Goal: Task Accomplishment & Management: Use online tool/utility

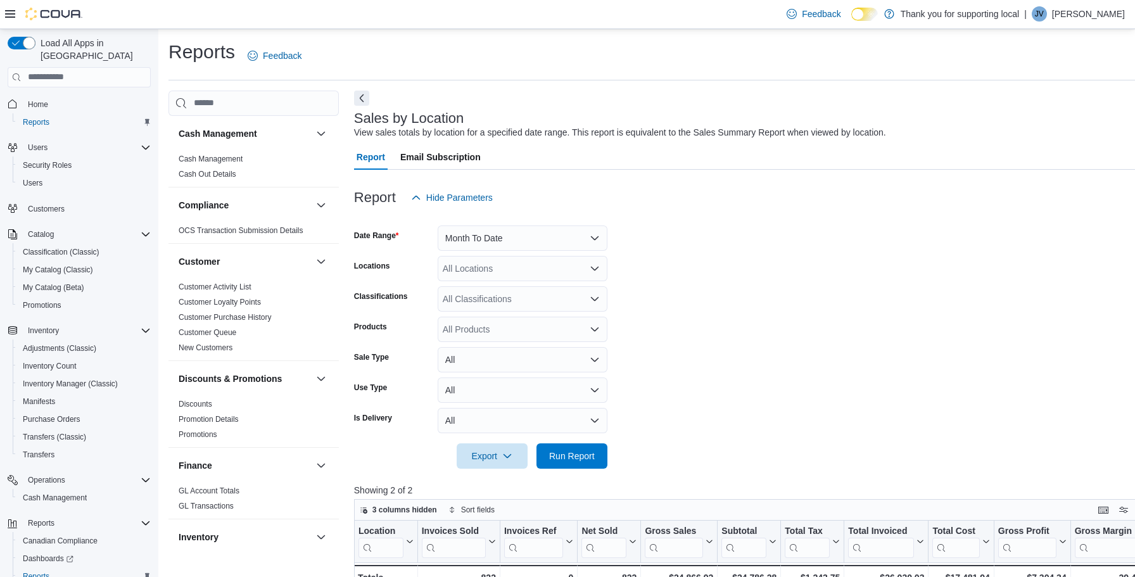
scroll to position [59, 0]
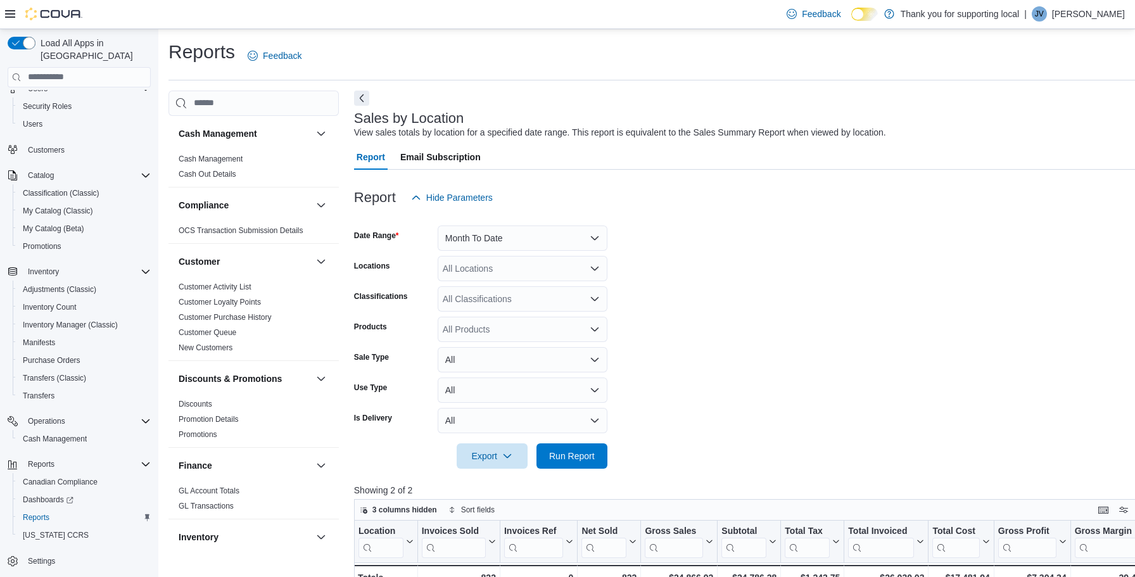
click at [971, 111] on div "Sales by Location View sales totals by location for a specified date range. Thi…" at bounding box center [755, 125] width 802 height 28
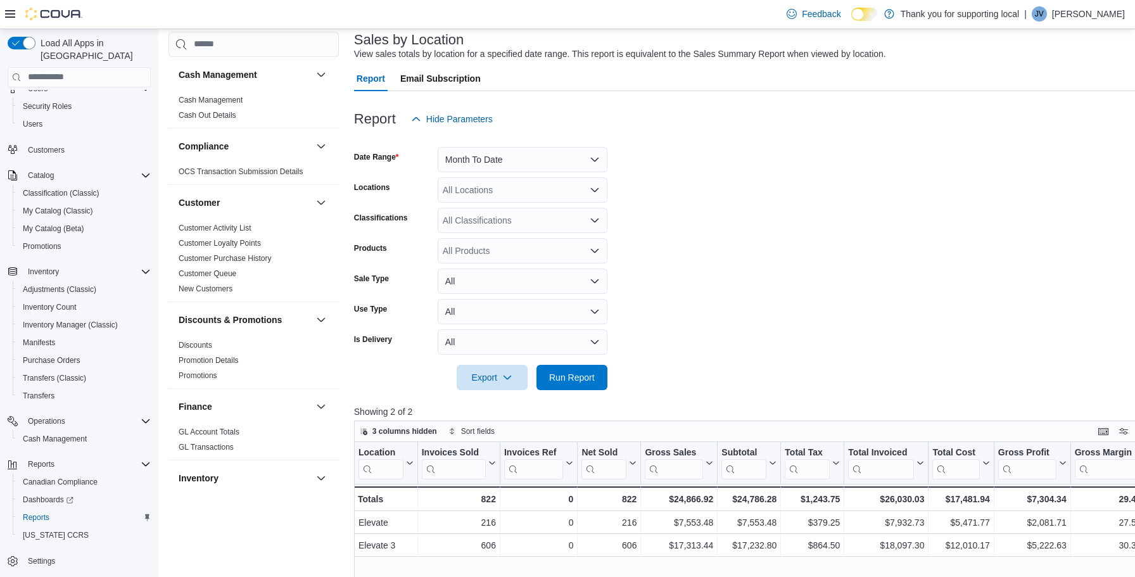
click at [758, 208] on form "Date Range Month To Date Locations All Locations Classifications All Classifica…" at bounding box center [758, 261] width 809 height 258
click at [500, 158] on button "Month To Date" at bounding box center [523, 159] width 170 height 25
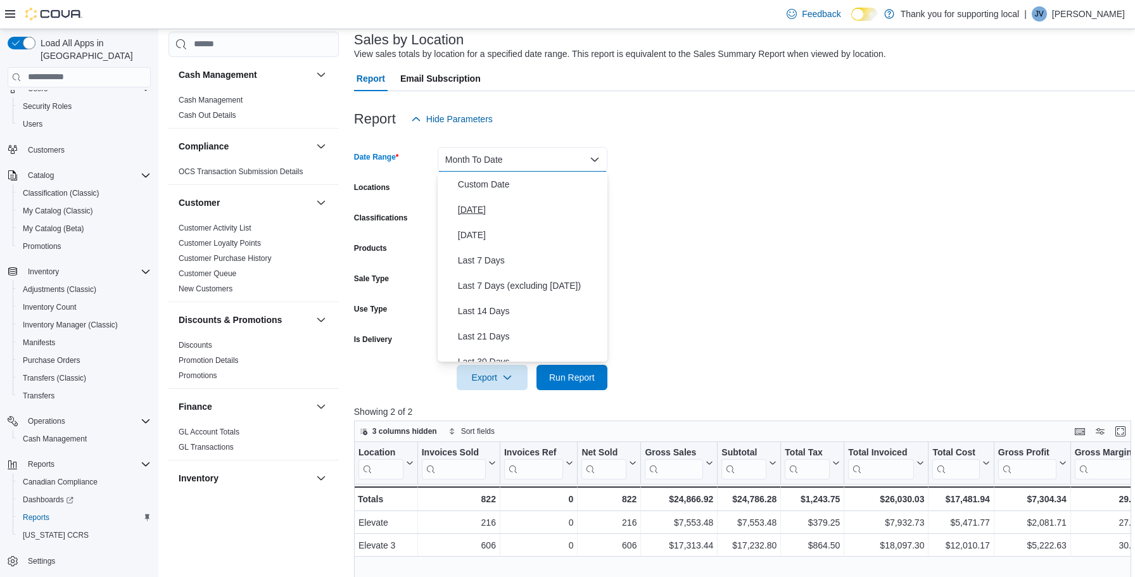
scroll to position [0, 0]
click at [469, 211] on span "[DATE]" at bounding box center [530, 209] width 144 height 15
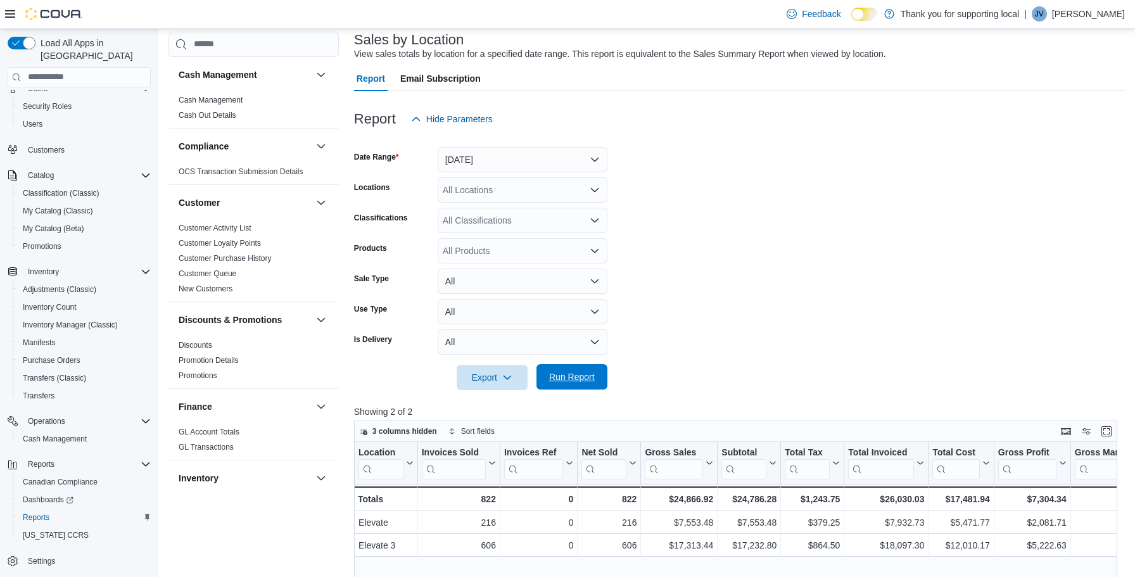
click at [582, 376] on span "Run Report" at bounding box center [572, 376] width 46 height 13
click at [547, 388] on span "Run Report" at bounding box center [572, 376] width 56 height 25
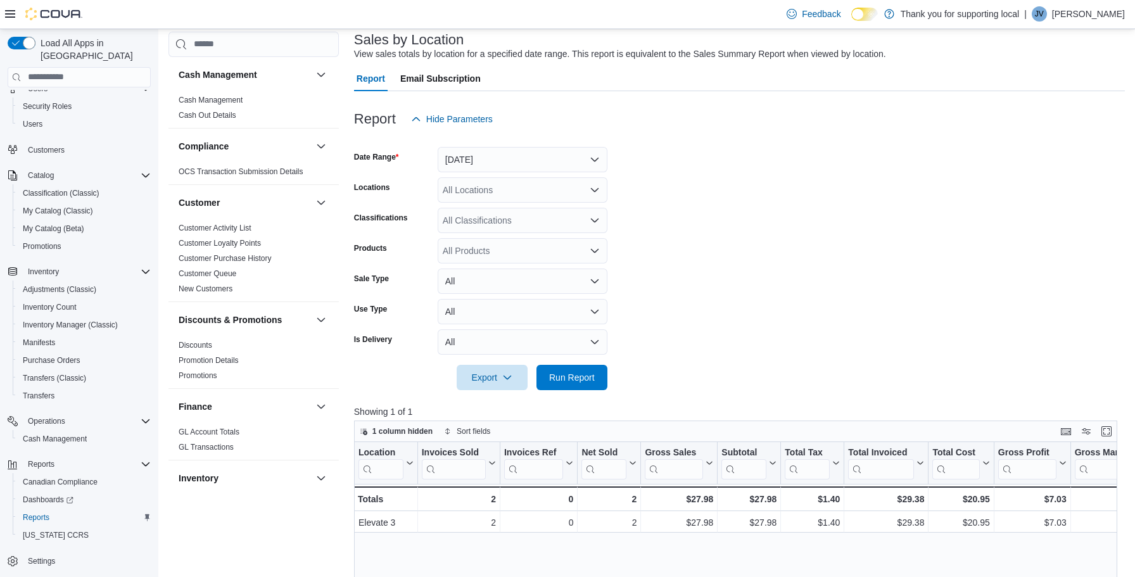
click at [945, 177] on form "Date Range [DATE] Locations All Locations Classifications All Classifications P…" at bounding box center [739, 261] width 771 height 258
click at [520, 160] on button "[DATE]" at bounding box center [523, 159] width 170 height 25
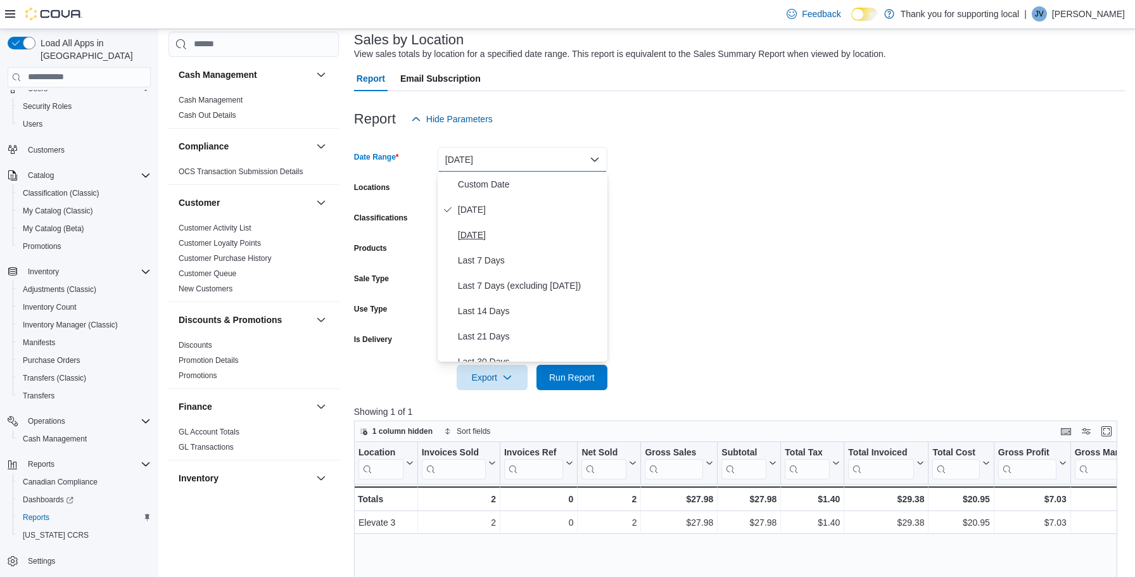
click at [480, 230] on span "[DATE]" at bounding box center [530, 234] width 144 height 15
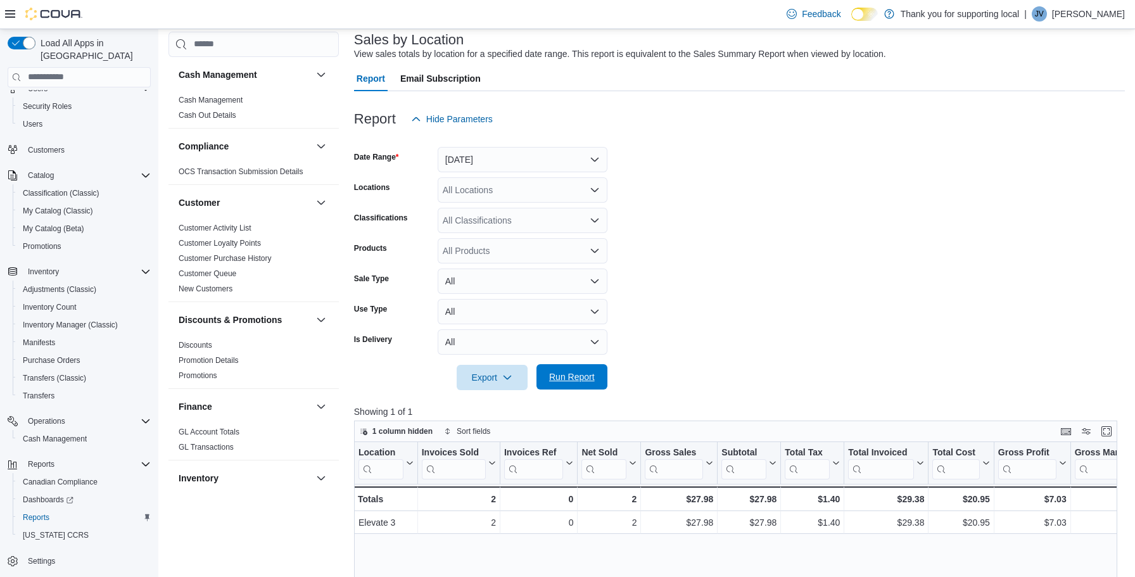
click at [594, 382] on span "Run Report" at bounding box center [572, 376] width 56 height 25
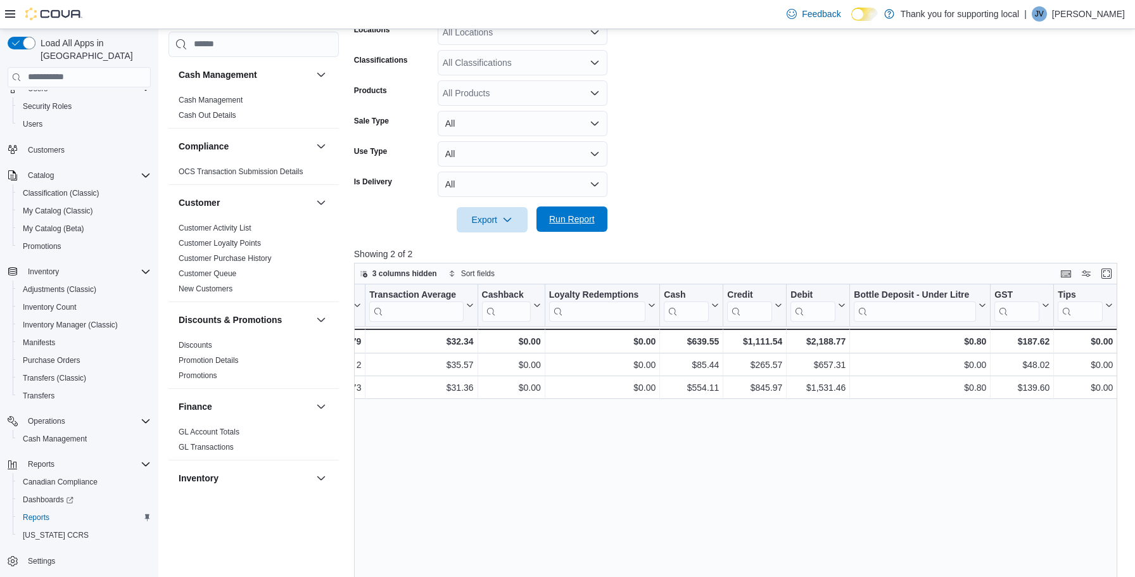
scroll to position [125, 0]
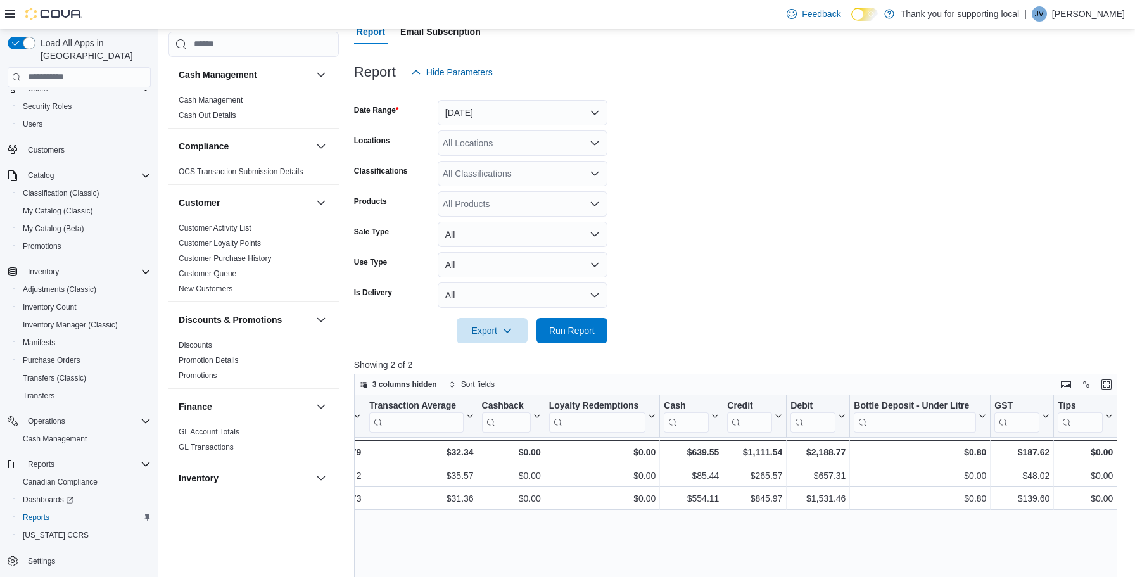
click at [491, 122] on button "[DATE]" at bounding box center [523, 112] width 170 height 25
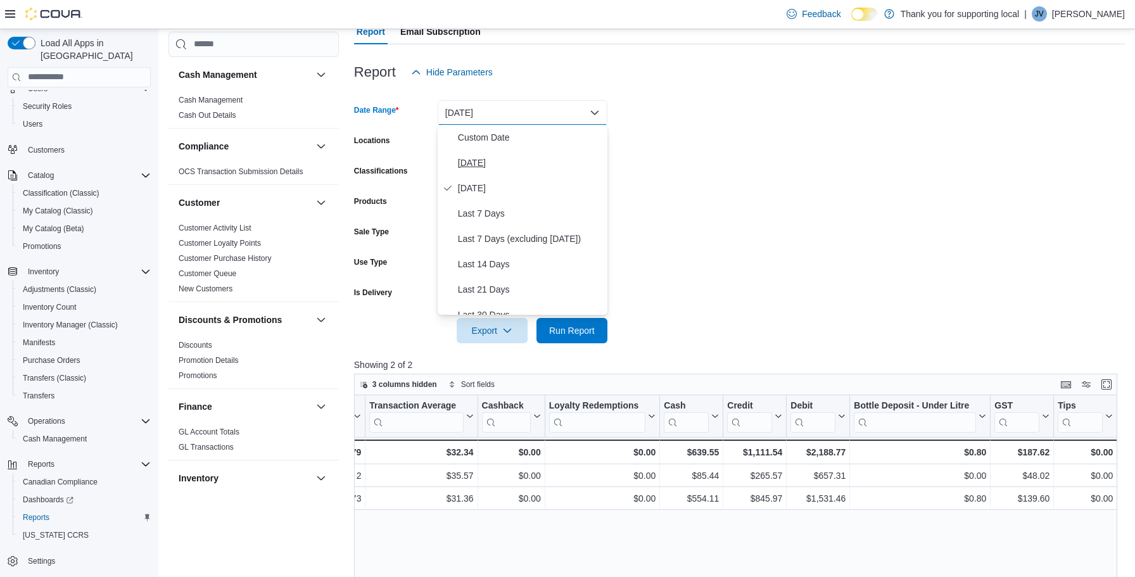
click at [475, 156] on span "[DATE]" at bounding box center [530, 162] width 144 height 15
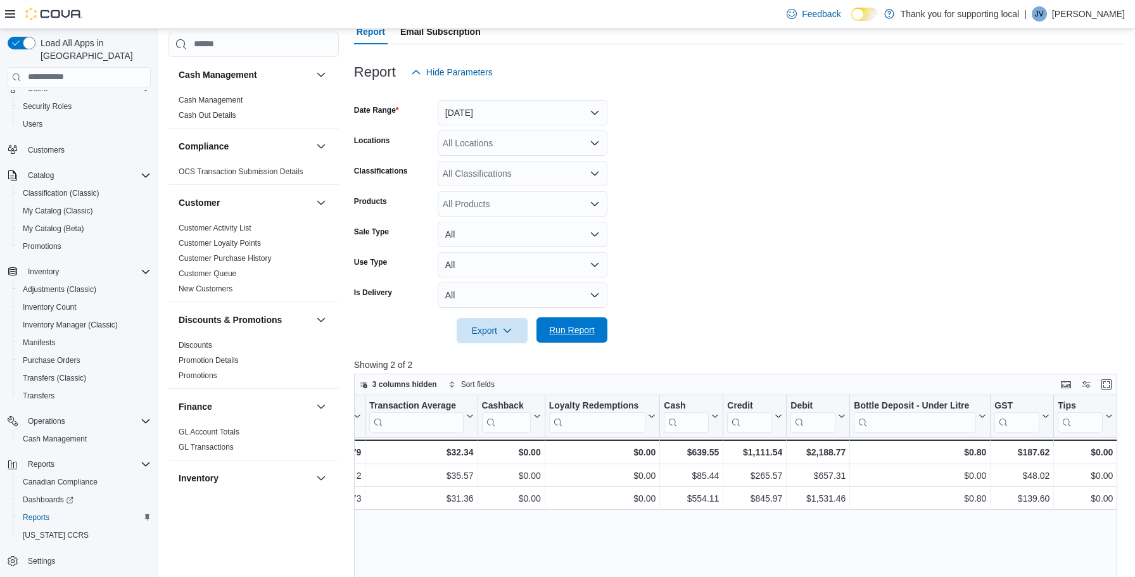
click at [571, 329] on span "Run Report" at bounding box center [572, 330] width 46 height 13
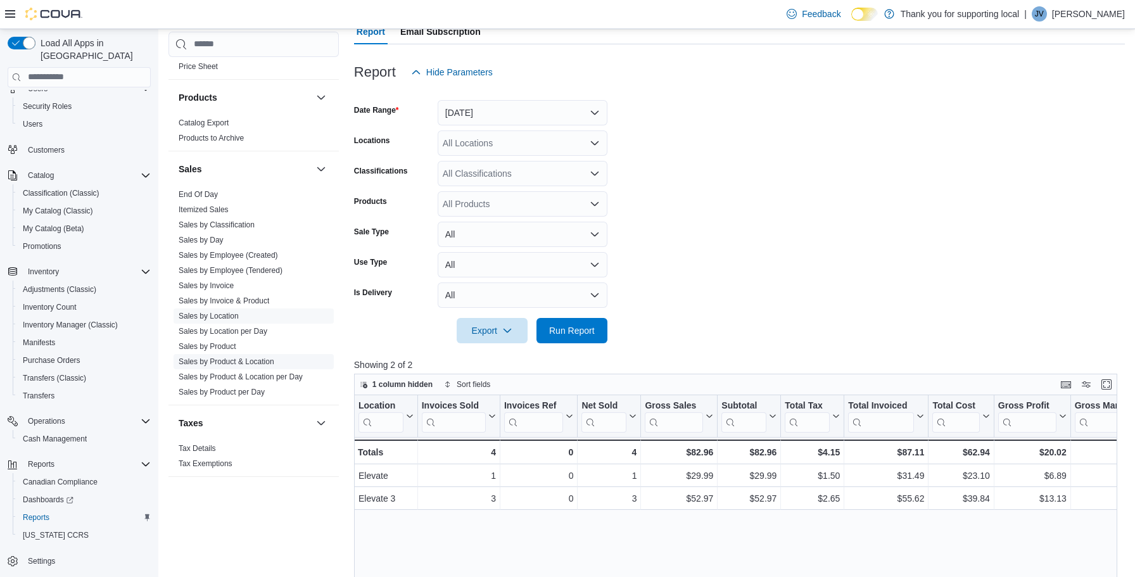
scroll to position [788, 0]
click at [246, 358] on link "Sales by Product & Location" at bounding box center [227, 361] width 96 height 9
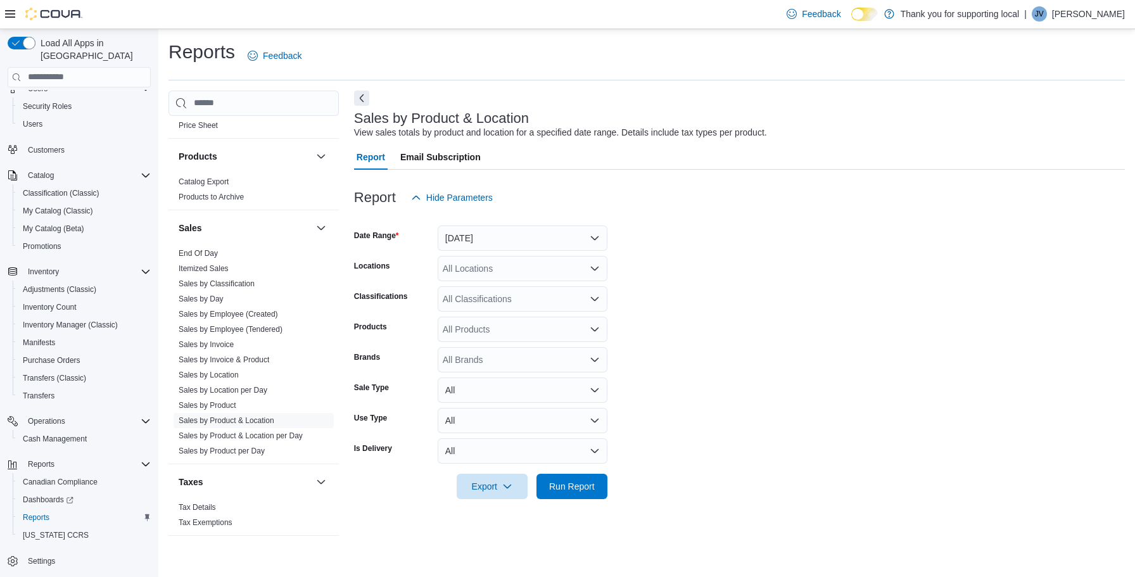
click at [470, 239] on button "[DATE]" at bounding box center [523, 237] width 170 height 25
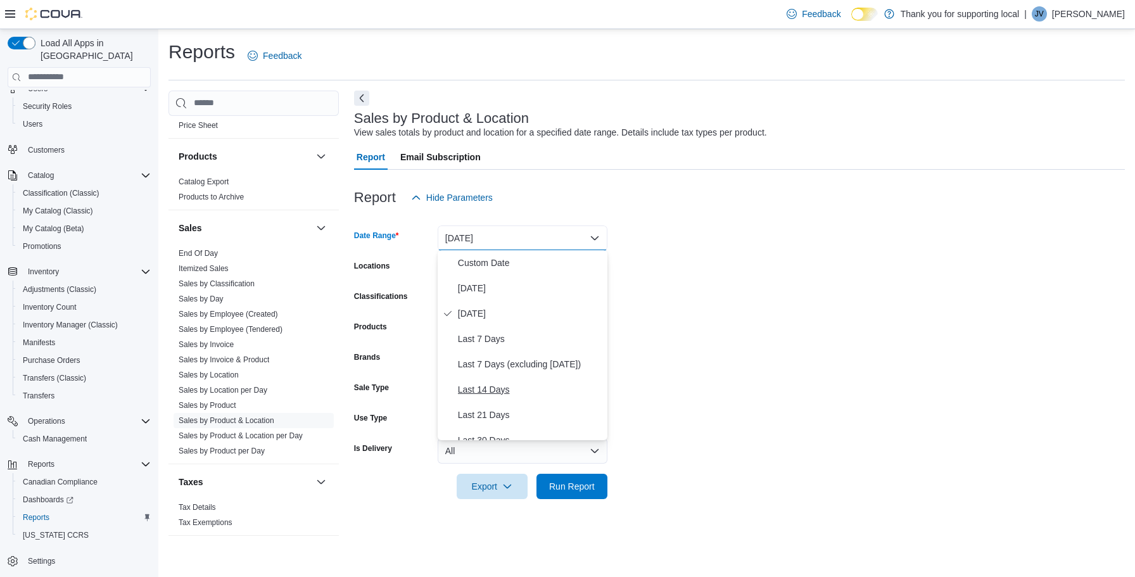
click at [477, 391] on span "Last 14 Days" at bounding box center [530, 389] width 144 height 15
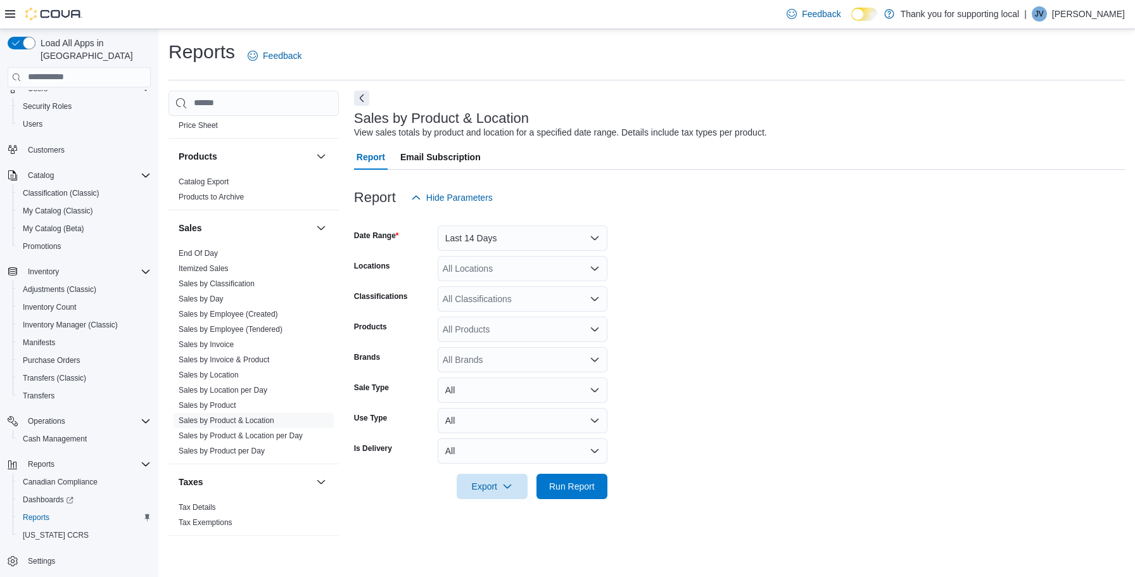
click at [487, 267] on div "All Locations" at bounding box center [523, 268] width 170 height 25
click at [487, 324] on span "Elevate" at bounding box center [480, 326] width 30 height 13
click at [593, 490] on span "Run Report" at bounding box center [572, 485] width 46 height 13
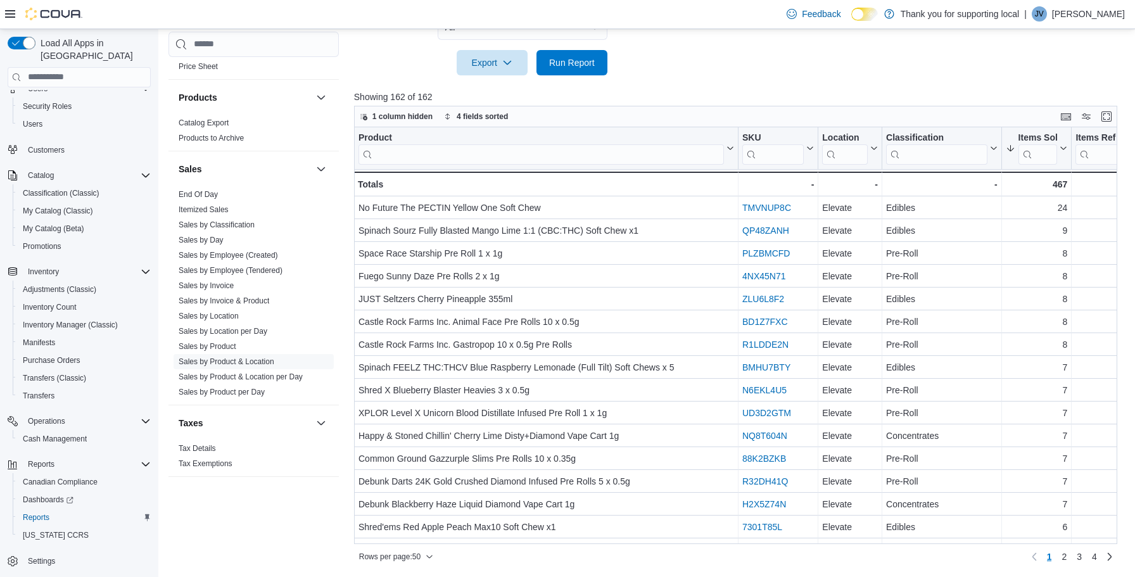
scroll to position [423, 0]
click at [391, 558] on span "Rows per page : 50" at bounding box center [389, 557] width 61 height 10
click at [410, 536] on span "100 rows" at bounding box center [413, 531] width 41 height 10
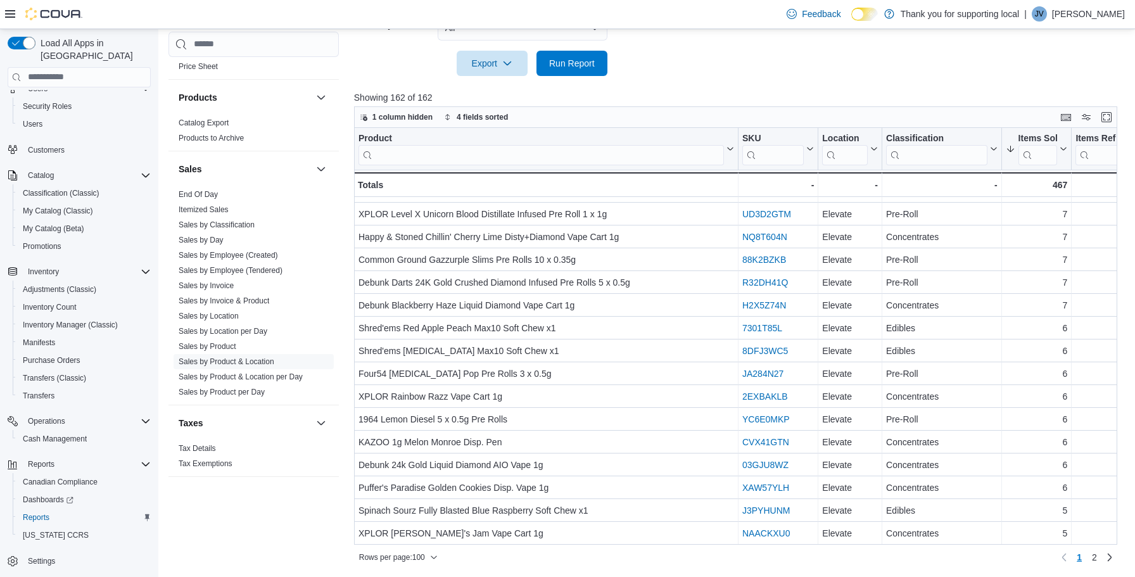
scroll to position [199, 0]
click at [990, 146] on icon at bounding box center [991, 149] width 10 height 8
click at [926, 155] on input "search" at bounding box center [936, 154] width 101 height 20
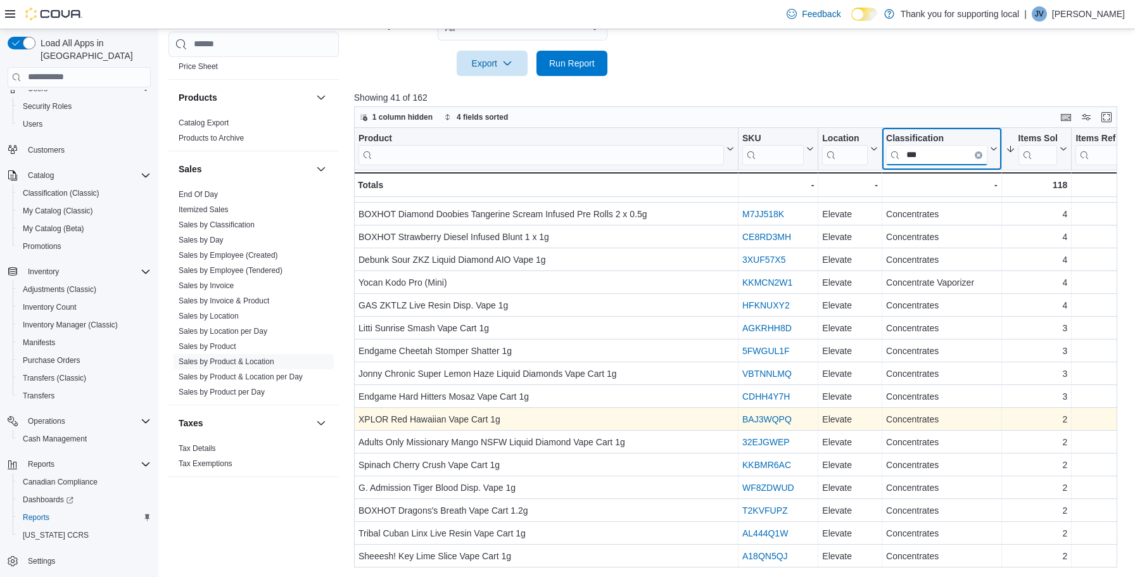
type input "***"
click at [799, 424] on div "BAJ3WQPQ" at bounding box center [778, 419] width 72 height 15
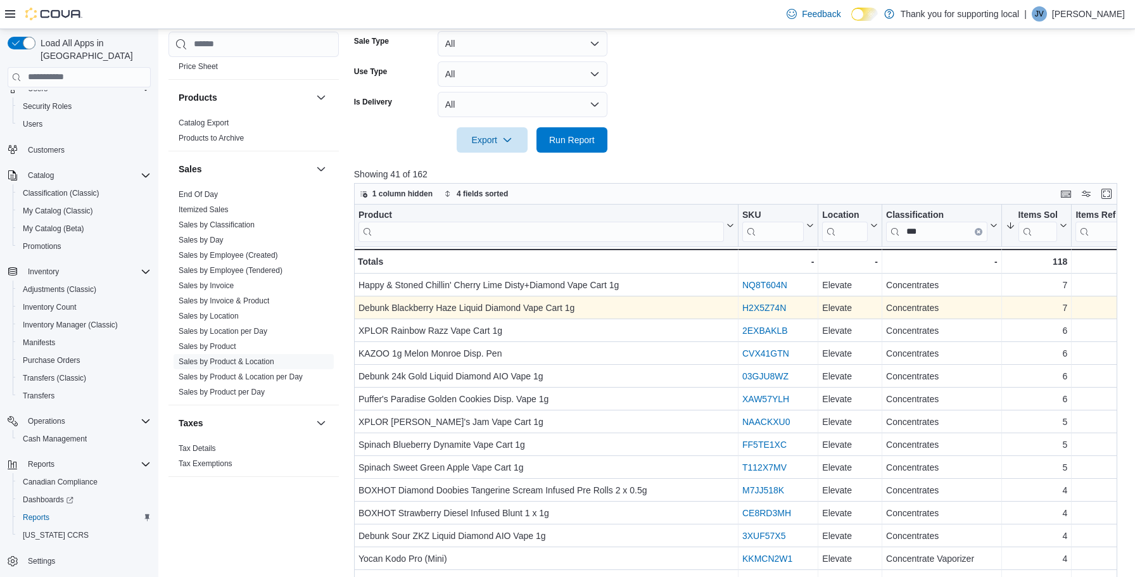
scroll to position [0, 0]
click at [979, 232] on icon "Clear input" at bounding box center [978, 231] width 3 height 3
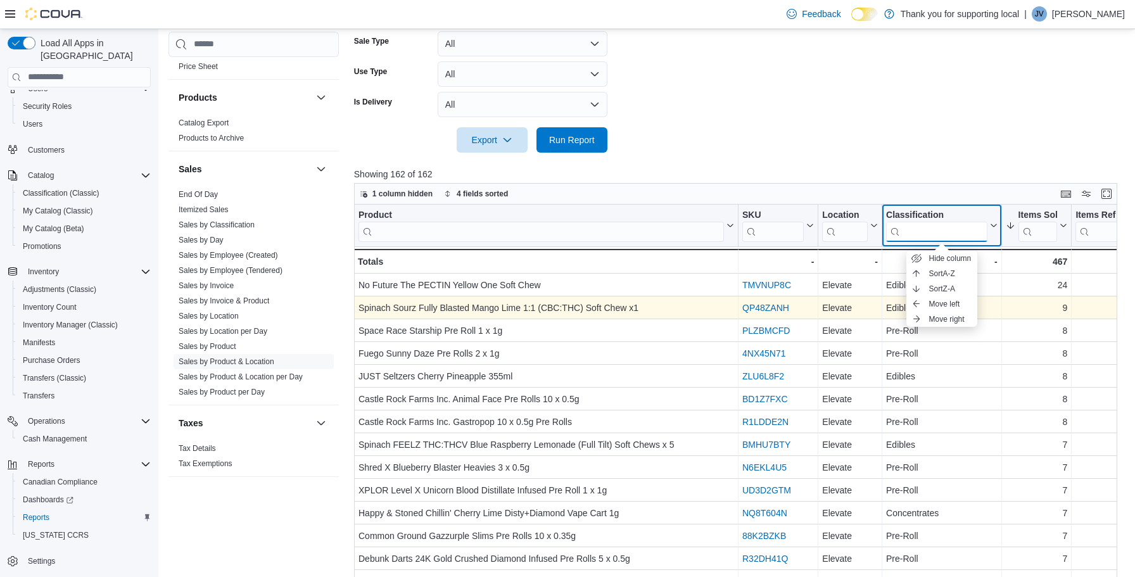
click at [962, 232] on input "search" at bounding box center [936, 231] width 101 height 20
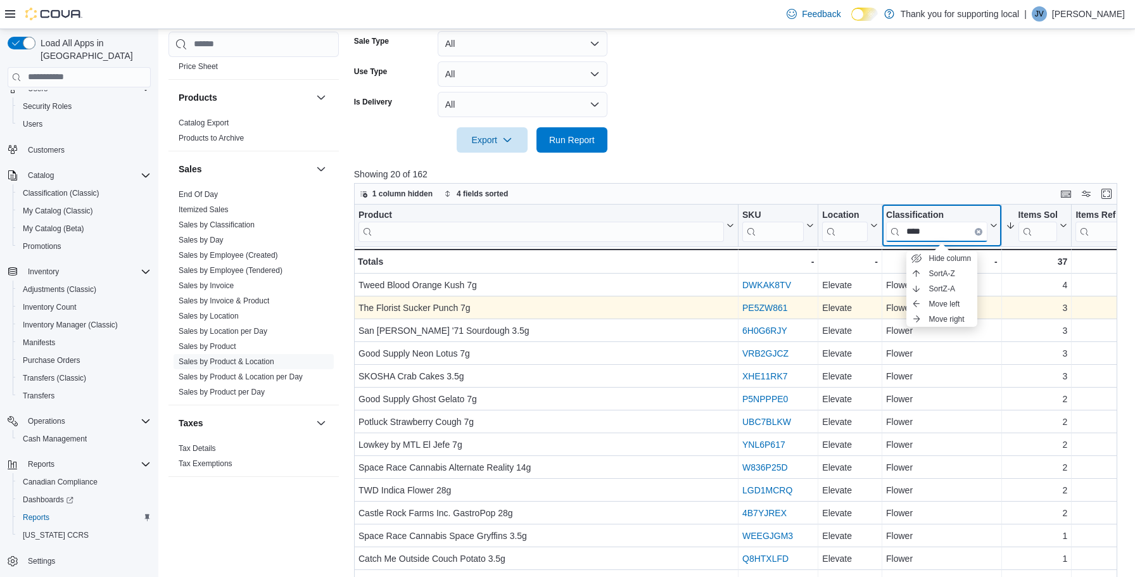
type input "****"
click at [946, 129] on form "Date Range Last 14 Days Locations Elevate Classifications All Classifications P…" at bounding box center [739, 8] width 771 height 289
click at [955, 232] on input "****" at bounding box center [936, 231] width 101 height 20
click at [976, 231] on icon "Clear input" at bounding box center [978, 231] width 4 height 4
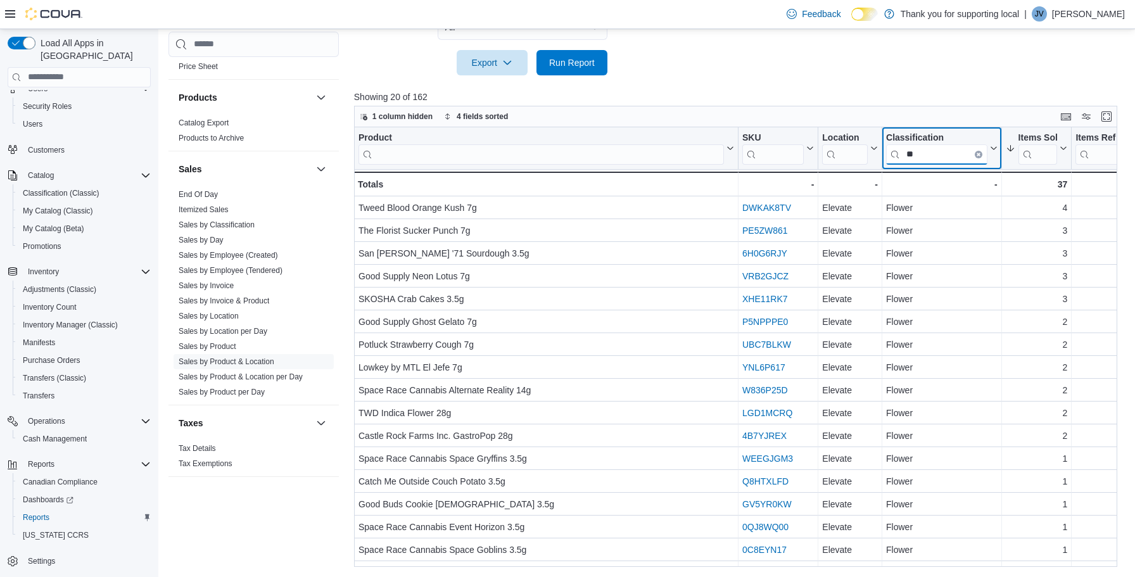
scroll to position [423, 0]
type input "**"
click at [979, 155] on icon "Clear input" at bounding box center [978, 155] width 4 height 4
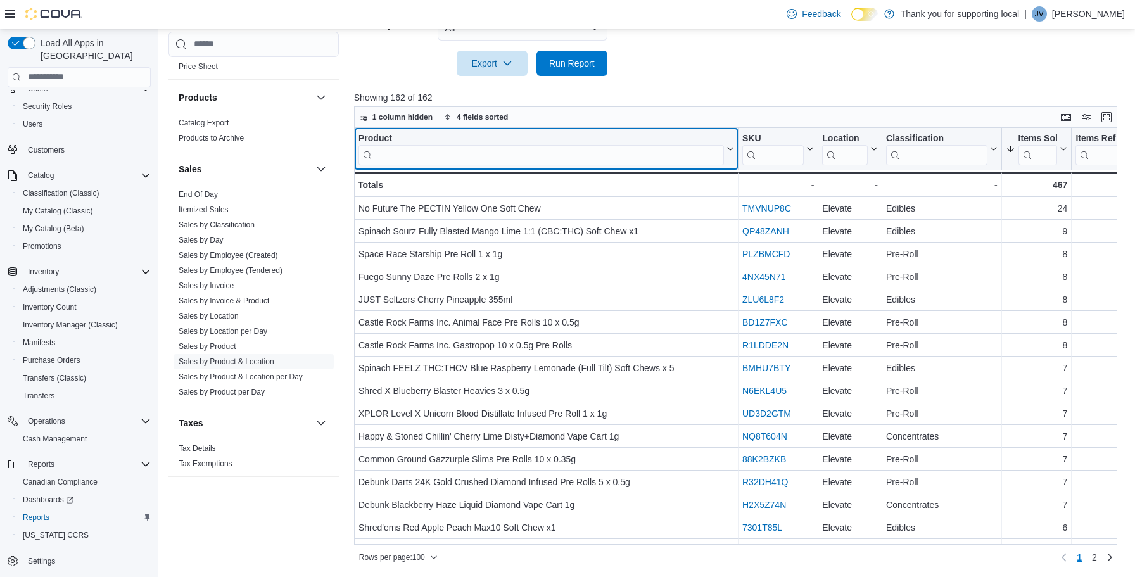
click at [635, 154] on input "search" at bounding box center [540, 154] width 365 height 20
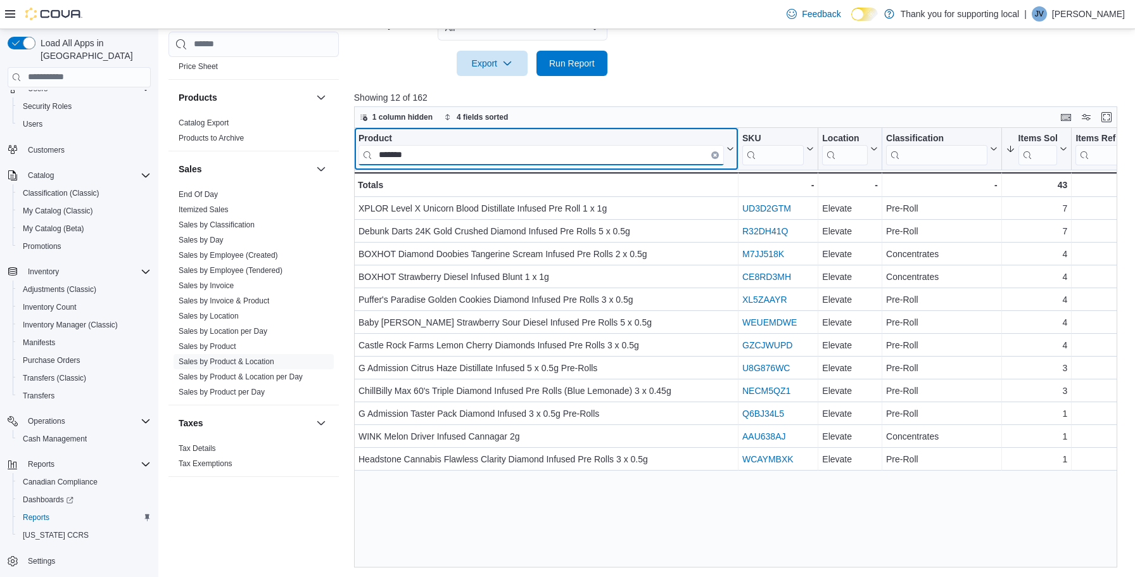
click at [481, 152] on input "*******" at bounding box center [540, 154] width 365 height 20
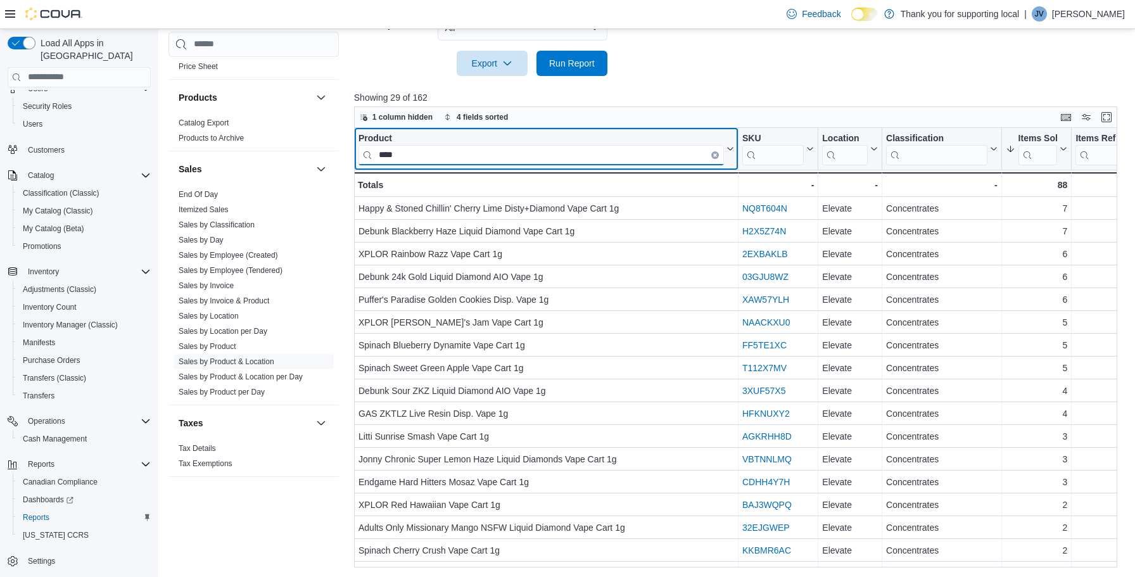
click at [551, 151] on input "****" at bounding box center [540, 154] width 365 height 20
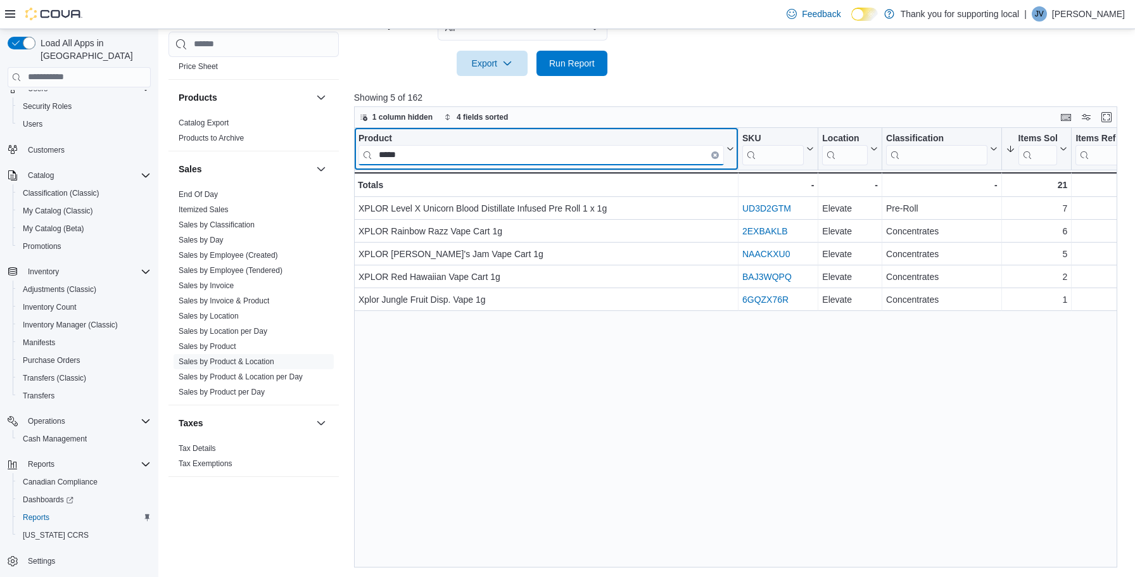
type input "*****"
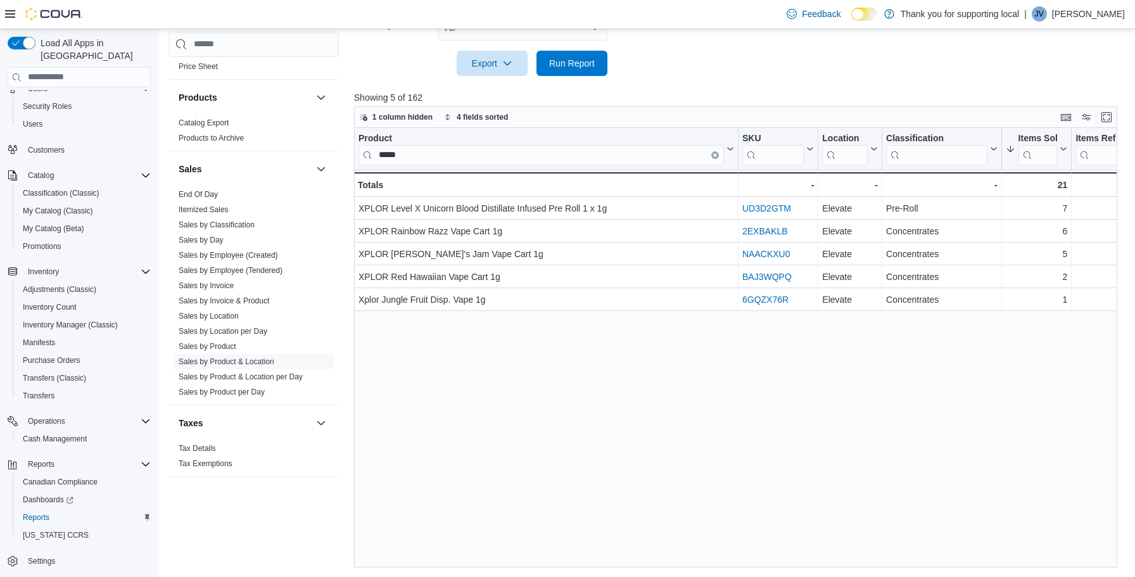
click at [656, 1] on div "Feedback Dark Mode Thank you for supporting local | JV Joshua Vera" at bounding box center [567, 14] width 1135 height 29
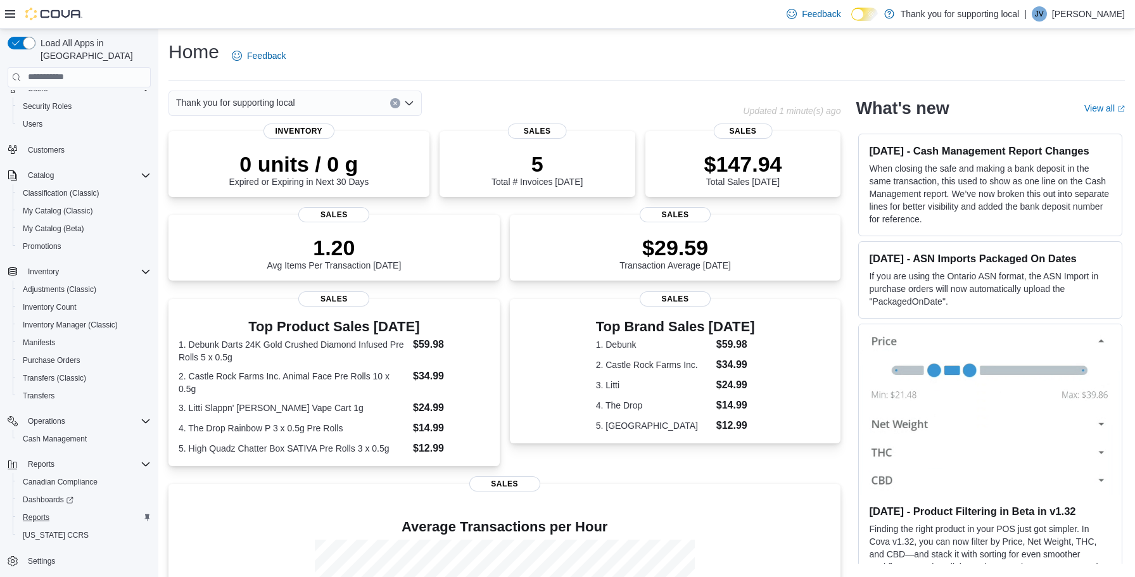
scroll to position [59, 0]
click at [37, 512] on span "Reports" at bounding box center [36, 517] width 27 height 10
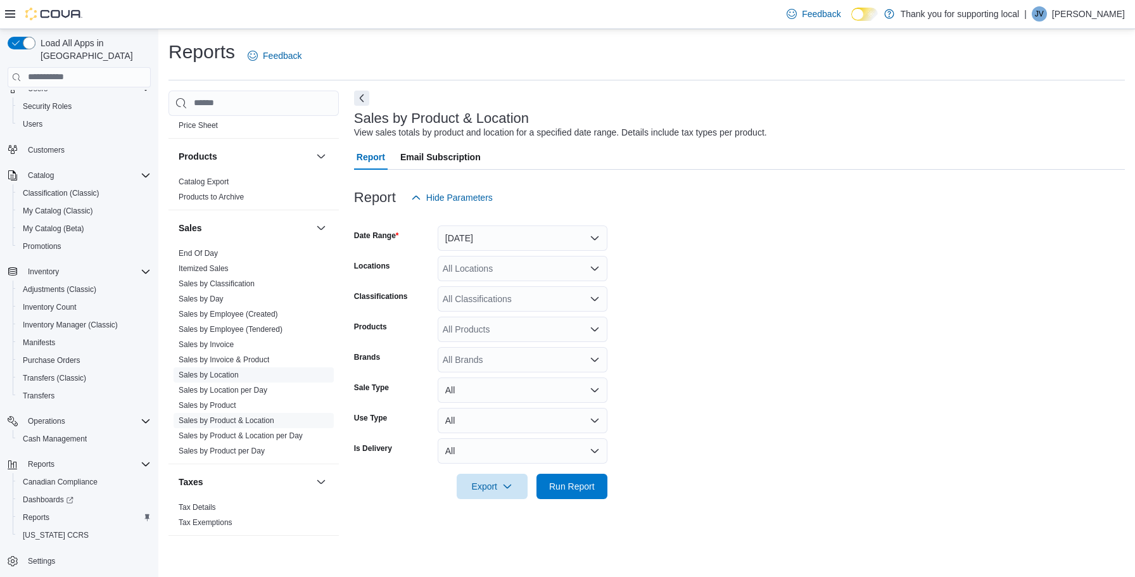
scroll to position [788, 0]
click at [225, 378] on link "Sales by Location" at bounding box center [209, 374] width 60 height 9
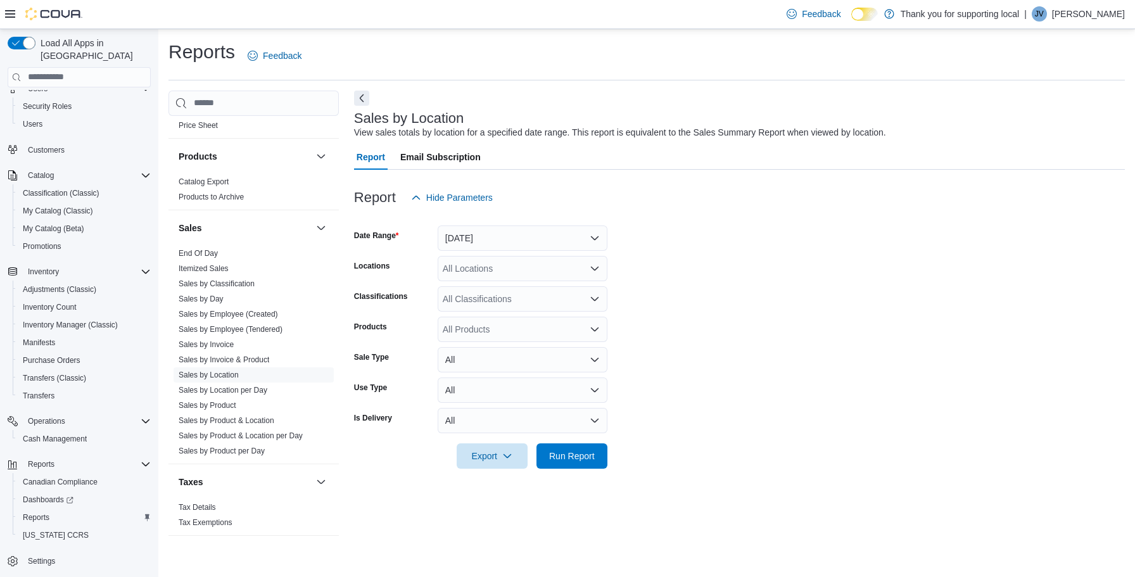
click at [482, 241] on button "[DATE]" at bounding box center [523, 237] width 170 height 25
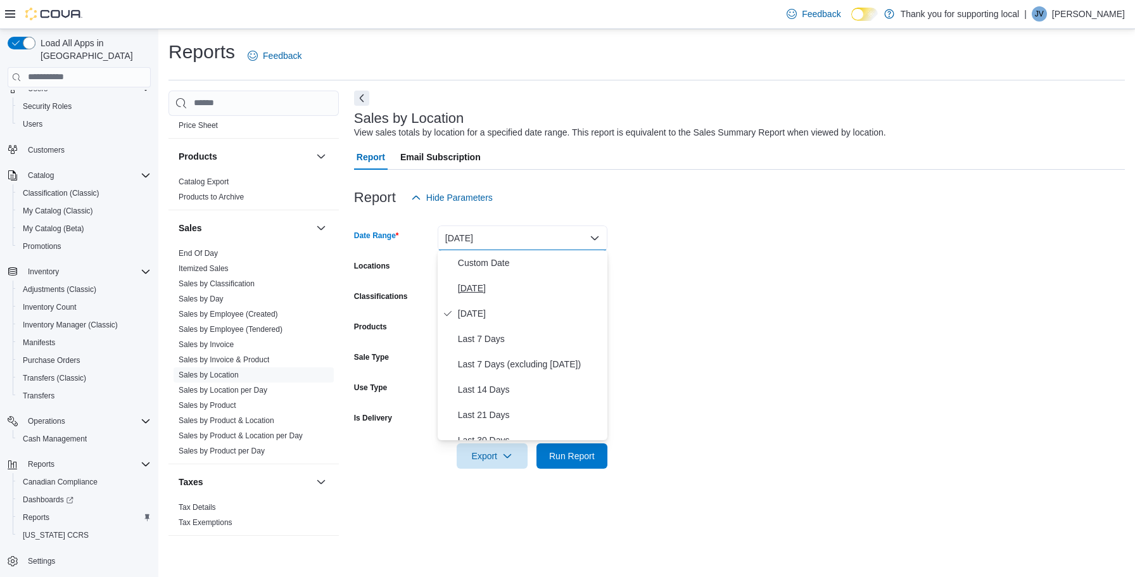
click at [482, 289] on span "[DATE]" at bounding box center [530, 287] width 144 height 15
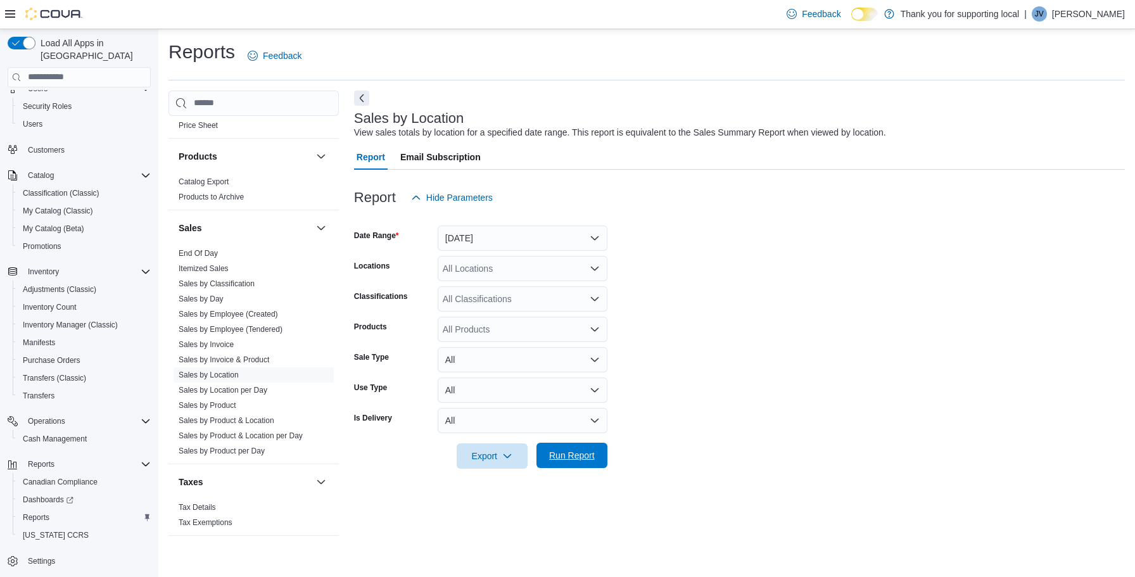
click at [575, 456] on span "Run Report" at bounding box center [572, 455] width 46 height 13
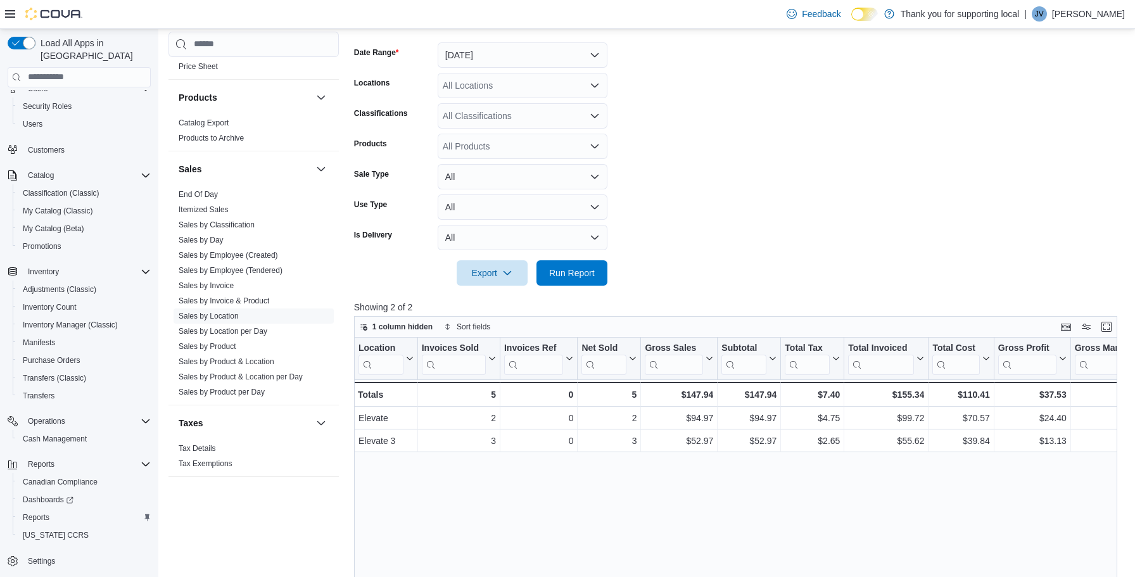
scroll to position [199, 0]
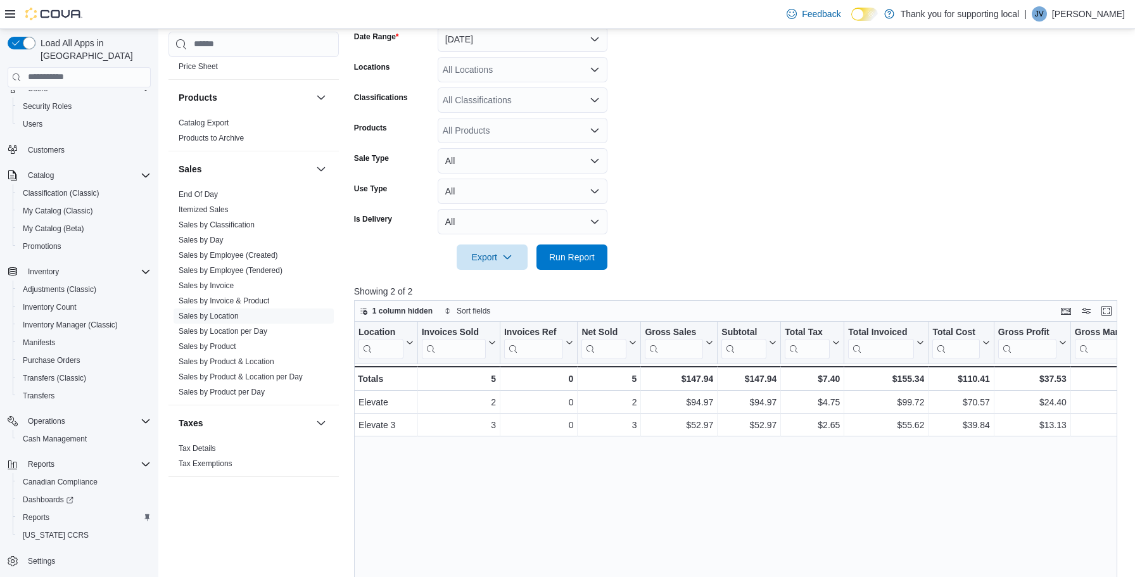
click at [799, 179] on form "Date Range [DATE] Locations All Locations Classifications All Classifications P…" at bounding box center [739, 140] width 771 height 258
click at [672, 252] on form "Date Range [DATE] Locations All Locations Classifications All Classifications P…" at bounding box center [739, 140] width 771 height 258
click at [574, 261] on span "Run Report" at bounding box center [572, 256] width 46 height 13
